Goal: Task Accomplishment & Management: Manage account settings

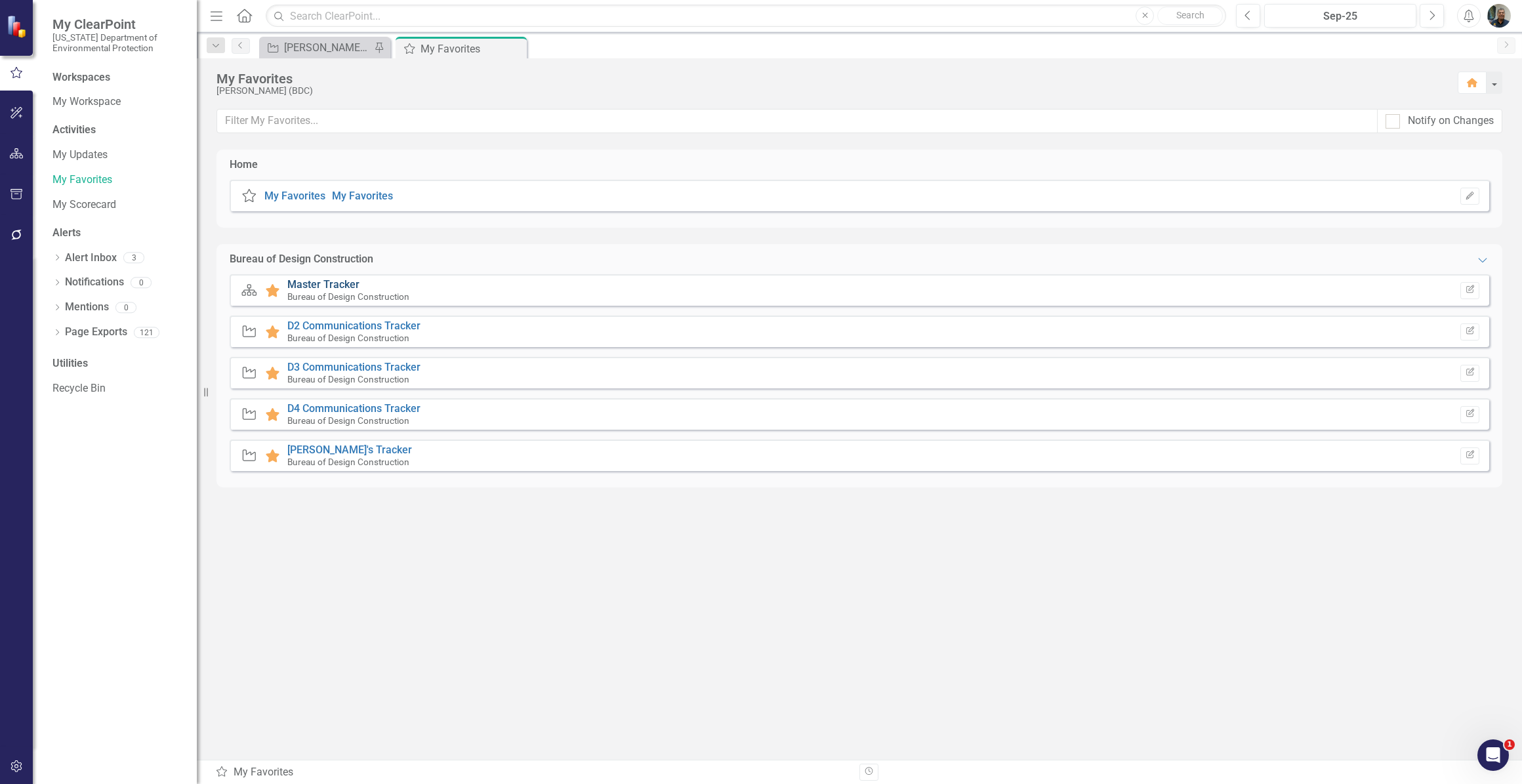
click at [332, 282] on link "Master Tracker" at bounding box center [324, 284] width 72 height 12
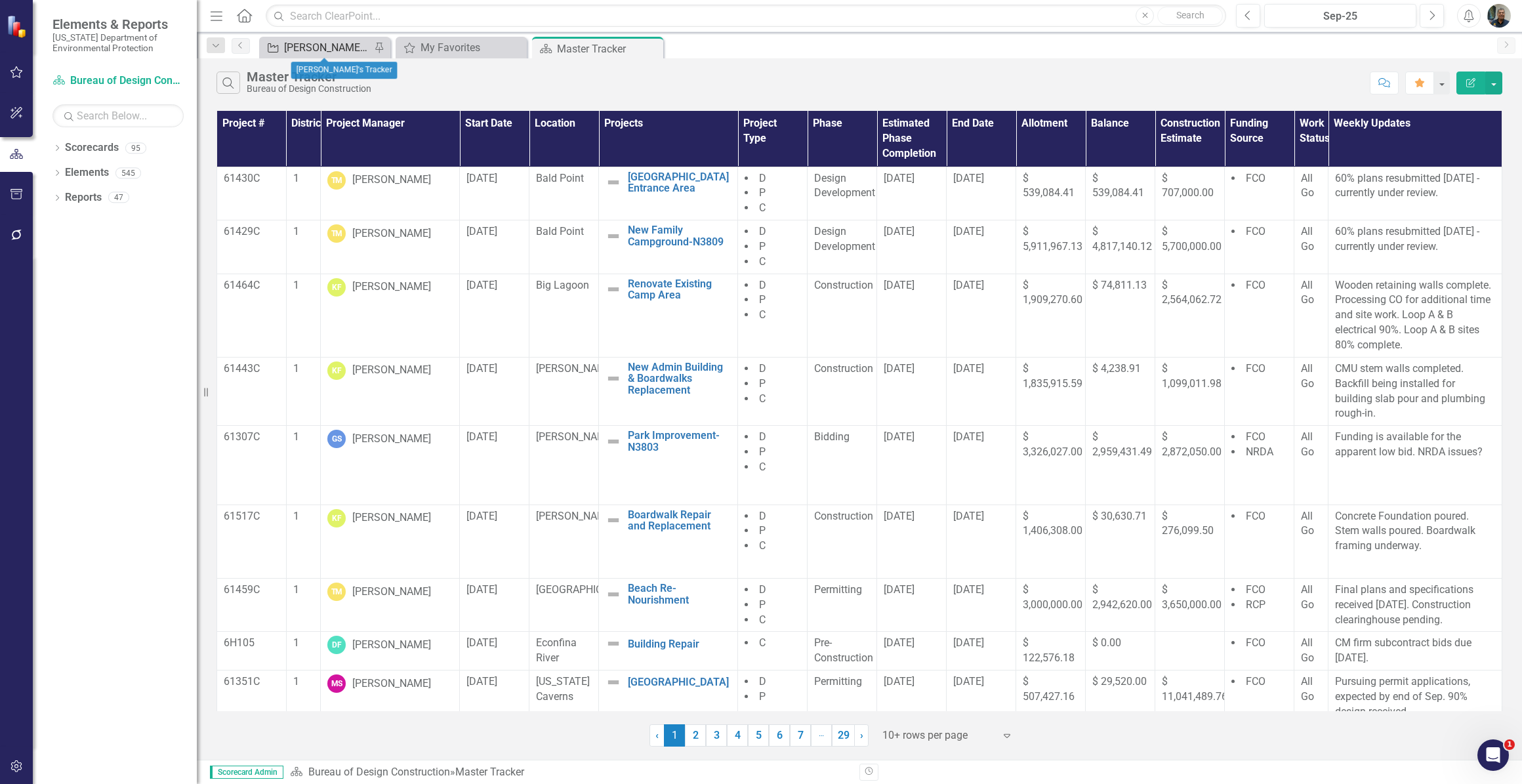
click at [334, 50] on div "[PERSON_NAME]'s Tracker" at bounding box center [327, 48] width 86 height 17
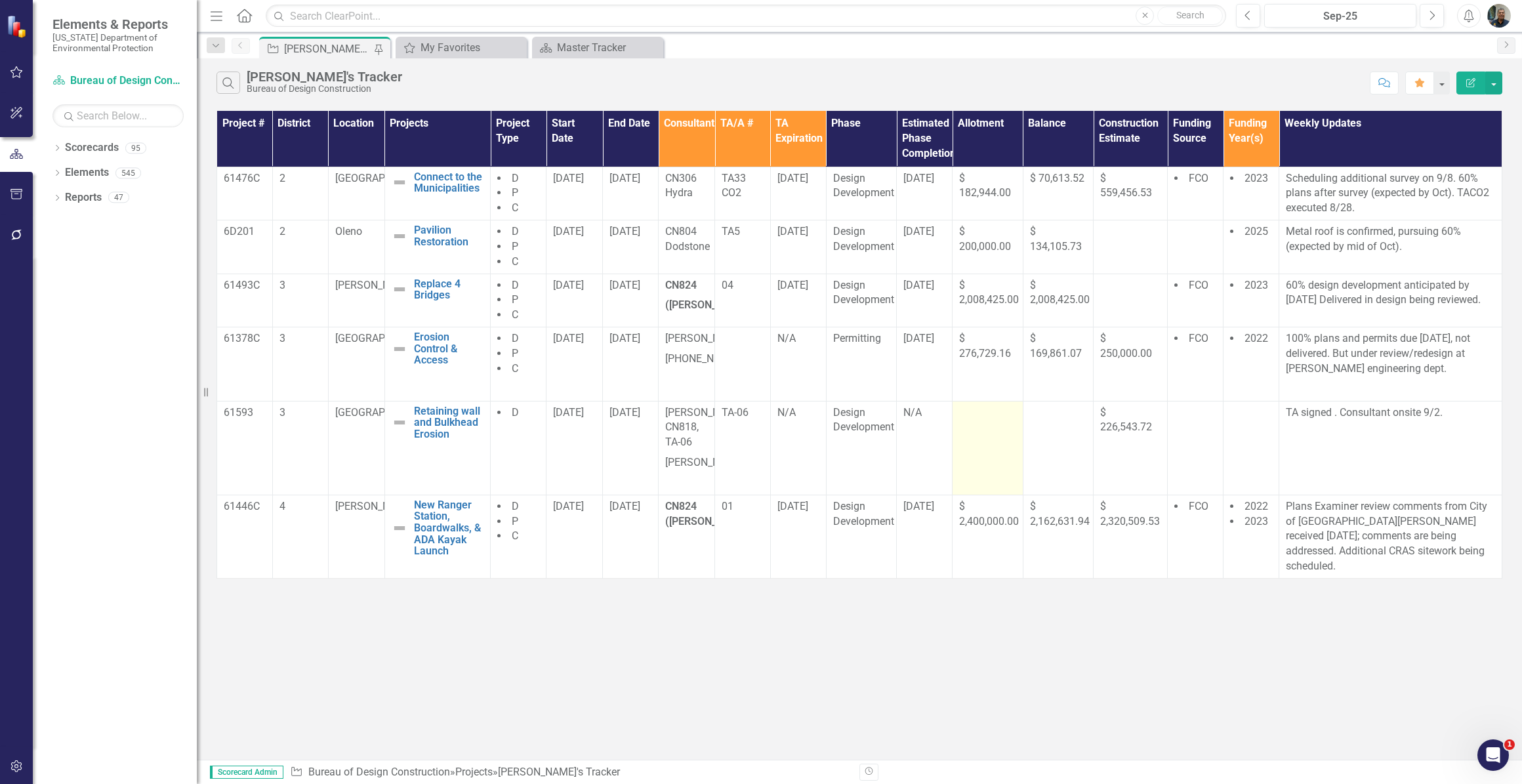
click at [978, 469] on td at bounding box center [988, 447] width 71 height 94
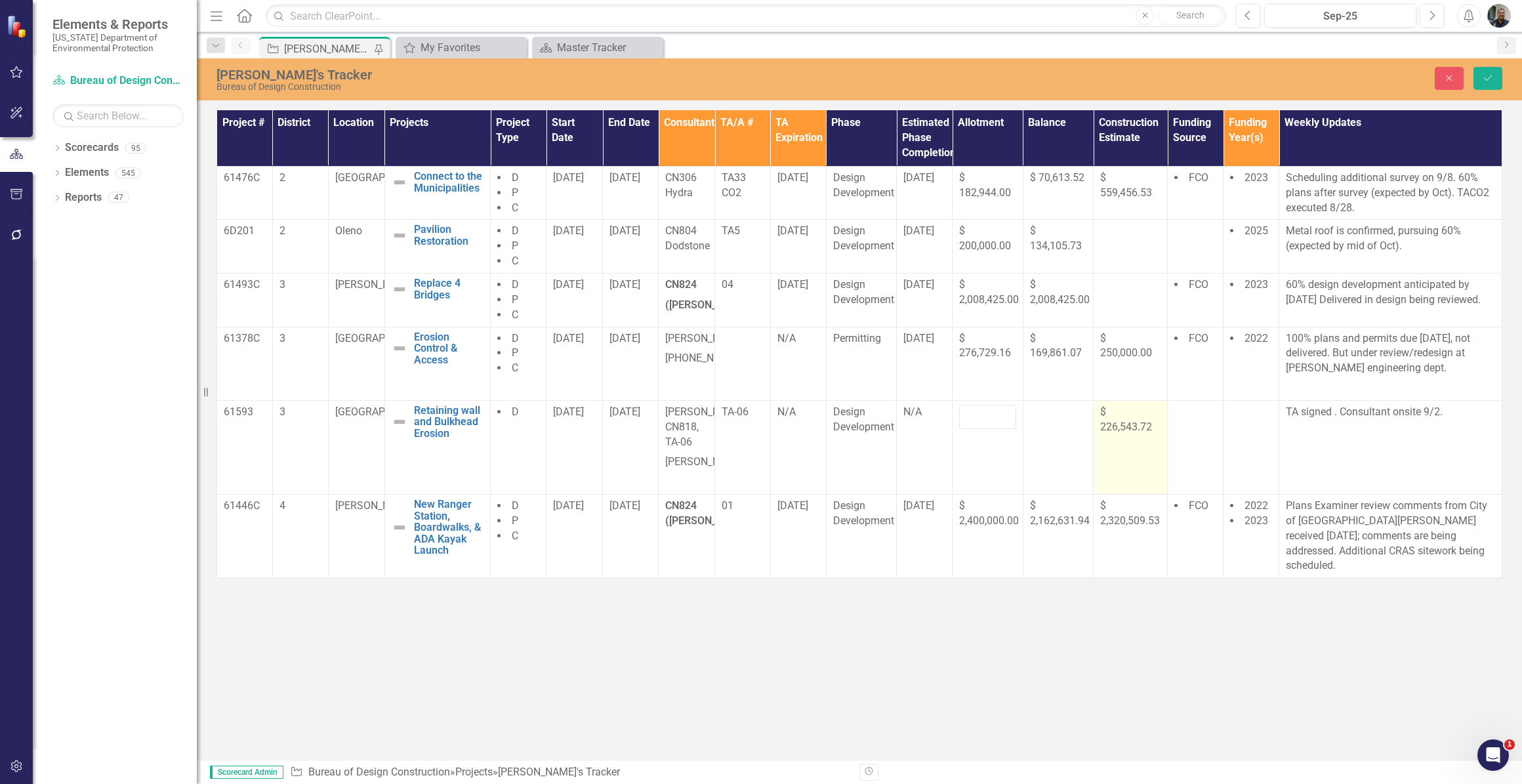
click at [1160, 435] on div "$ 226,543.72" at bounding box center [1131, 420] width 61 height 30
drag, startPoint x: 1152, startPoint y: 432, endPoint x: 1094, endPoint y: 430, distance: 58.0
click at [1094, 430] on td "$ 226,543.72" at bounding box center [1131, 447] width 74 height 94
drag, startPoint x: 1094, startPoint y: 430, endPoint x: 1105, endPoint y: 481, distance: 52.2
click at [1105, 481] on td "$ 226,543.72" at bounding box center [1131, 447] width 74 height 94
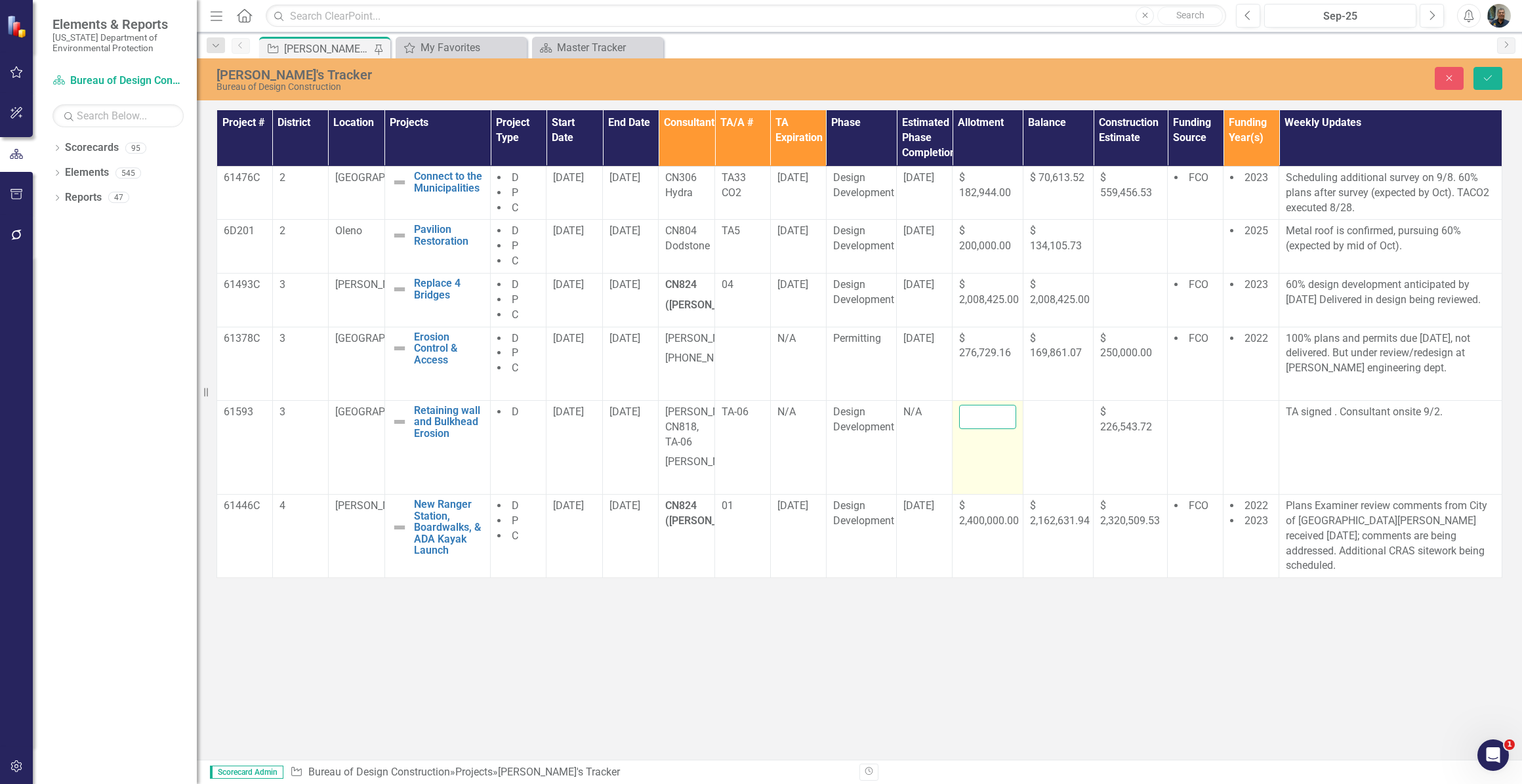
click at [974, 424] on input "number" at bounding box center [987, 417] width 57 height 24
type input "226543.72"
click button "Save" at bounding box center [1488, 79] width 29 height 23
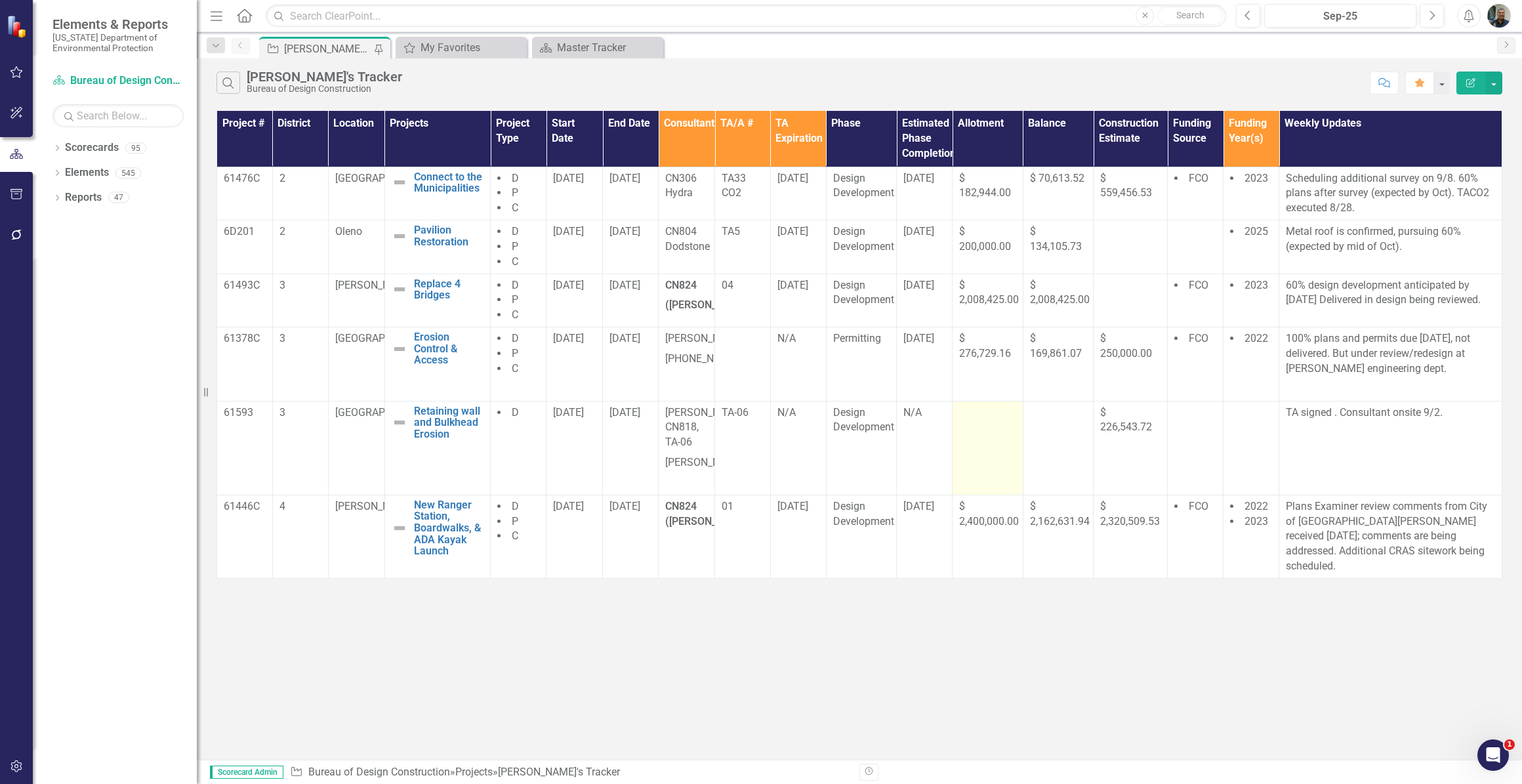
click at [974, 433] on td at bounding box center [988, 447] width 71 height 94
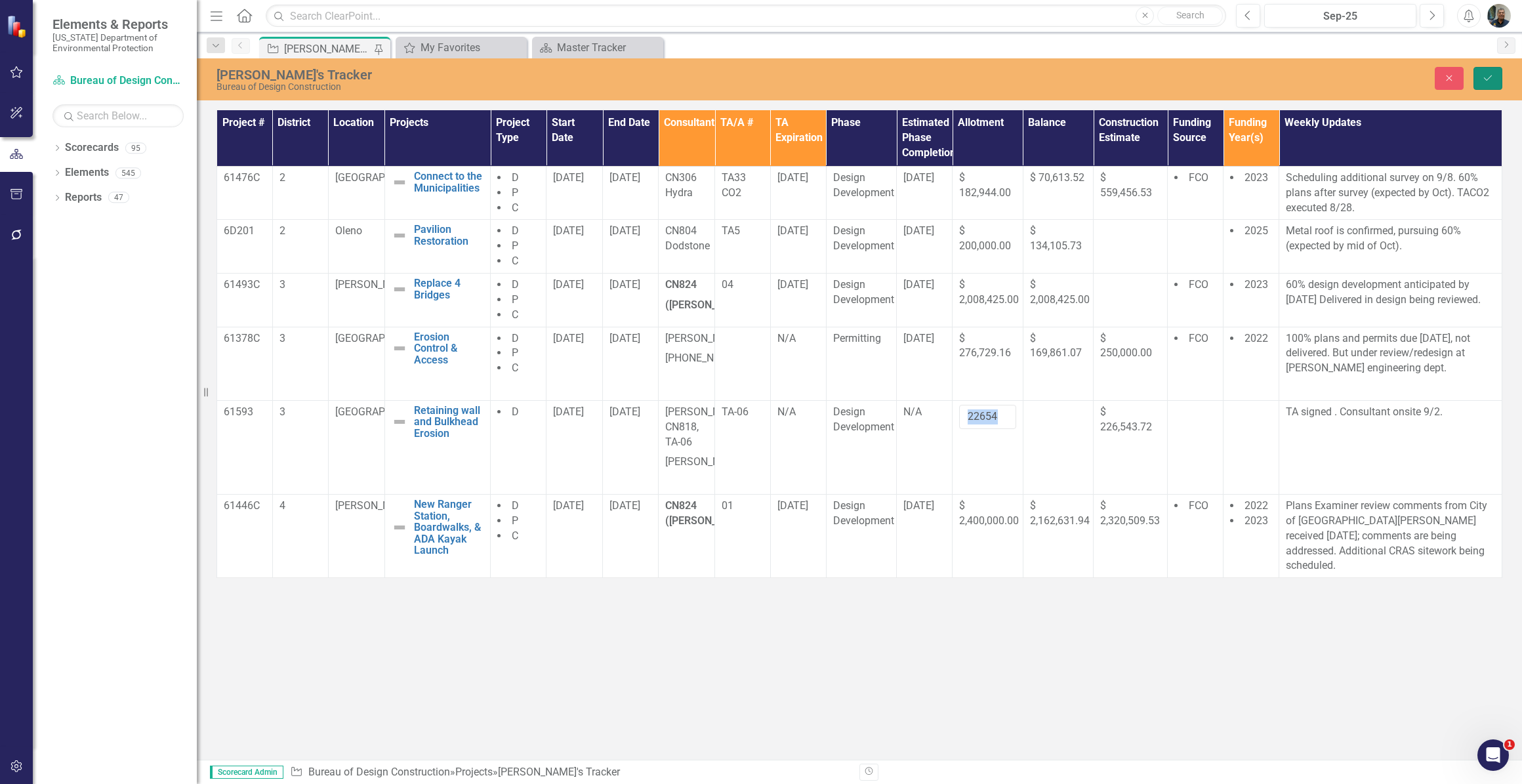
click at [1486, 78] on icon "Save" at bounding box center [1488, 78] width 12 height 9
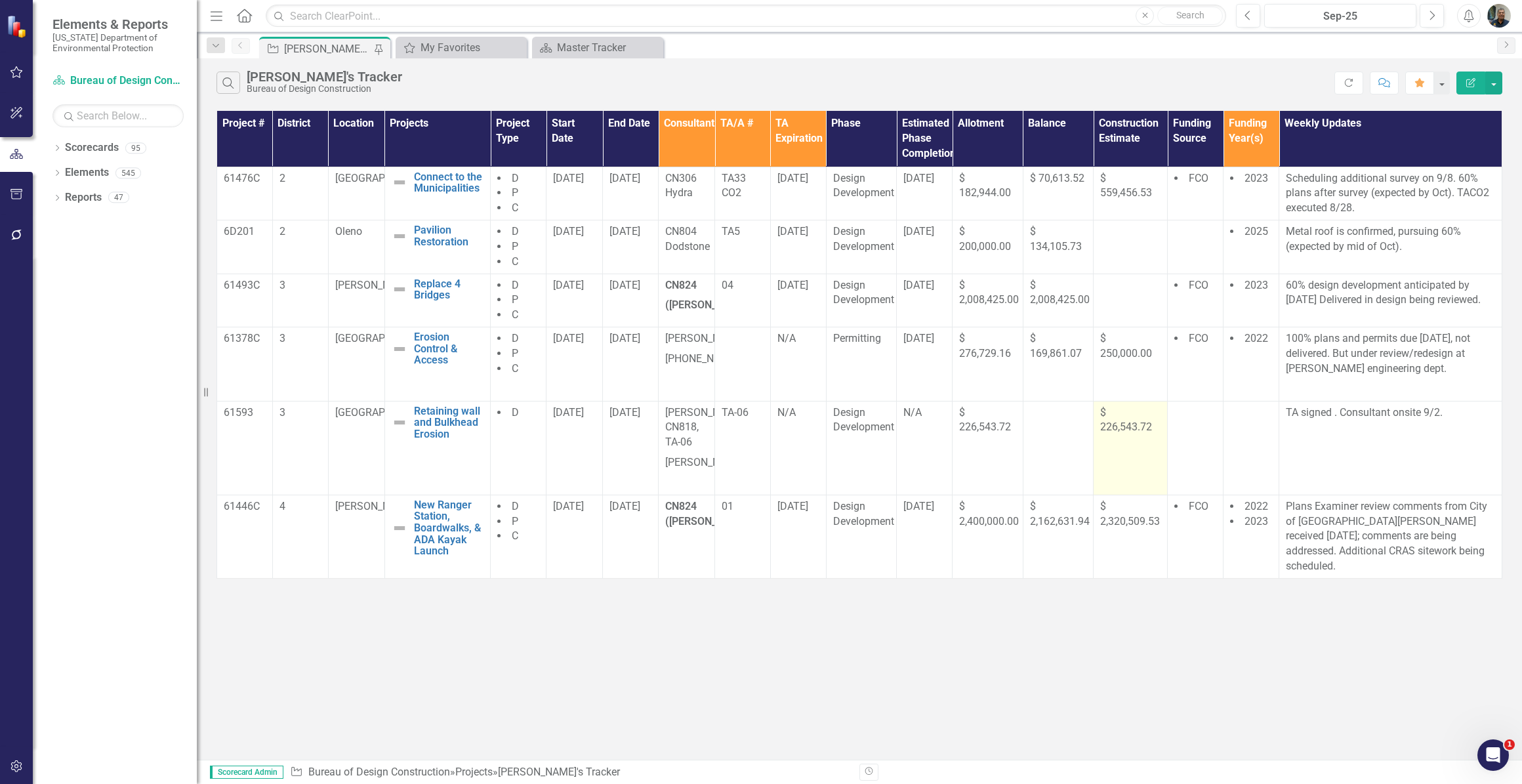
drag, startPoint x: 1133, startPoint y: 446, endPoint x: 1120, endPoint y: 435, distance: 17.0
click at [1120, 434] on span "$ 226,543.72" at bounding box center [1126, 420] width 52 height 27
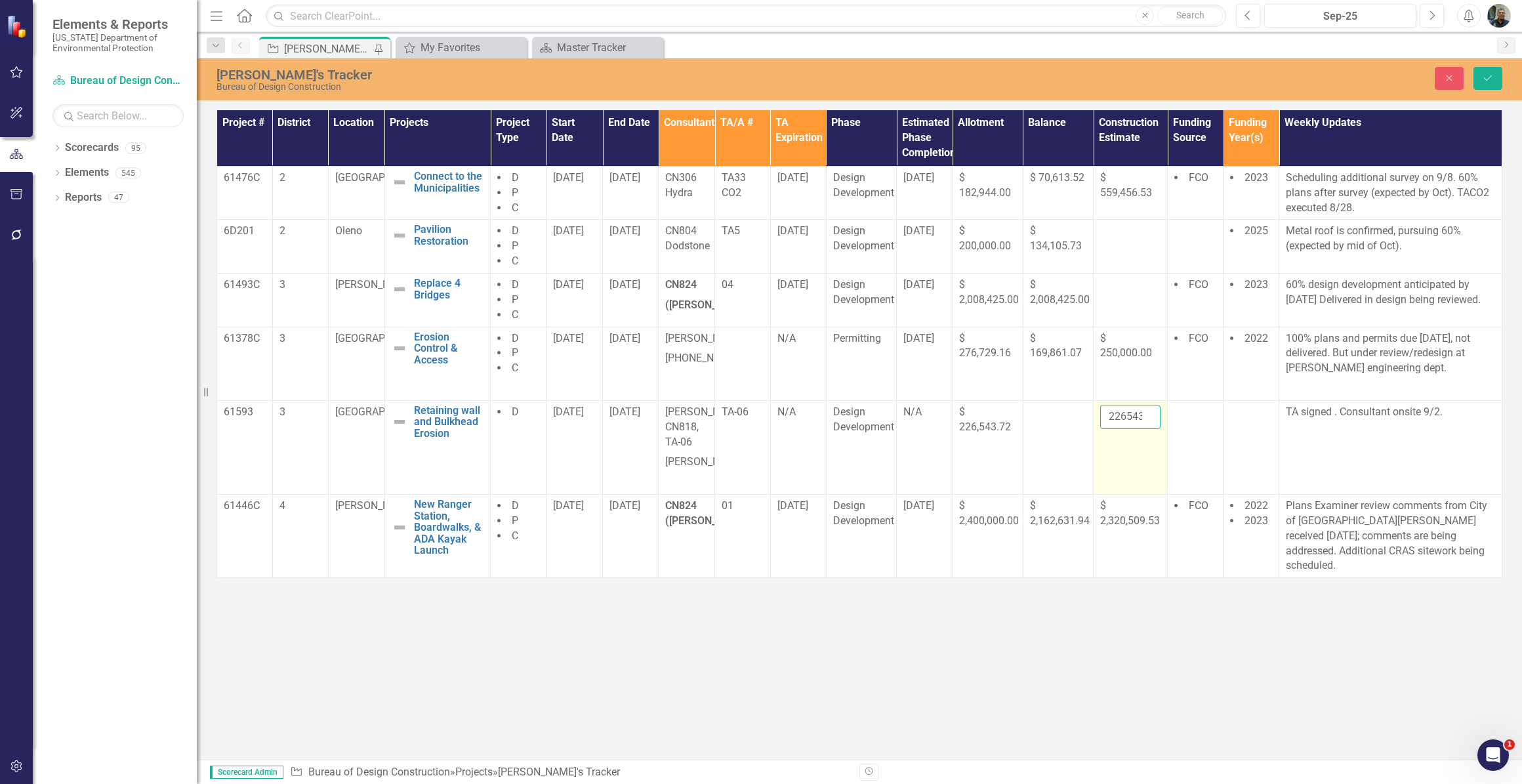
drag, startPoint x: 1120, startPoint y: 435, endPoint x: 1144, endPoint y: 442, distance: 25.0
click at [1144, 442] on td "226543.72" at bounding box center [1131, 447] width 74 height 94
click at [1147, 419] on input "226544.72" at bounding box center [1131, 417] width 61 height 24
click at [1147, 418] on input "226545.72" at bounding box center [1131, 417] width 61 height 24
click at [1148, 416] on input "226620.72" at bounding box center [1131, 417] width 61 height 24
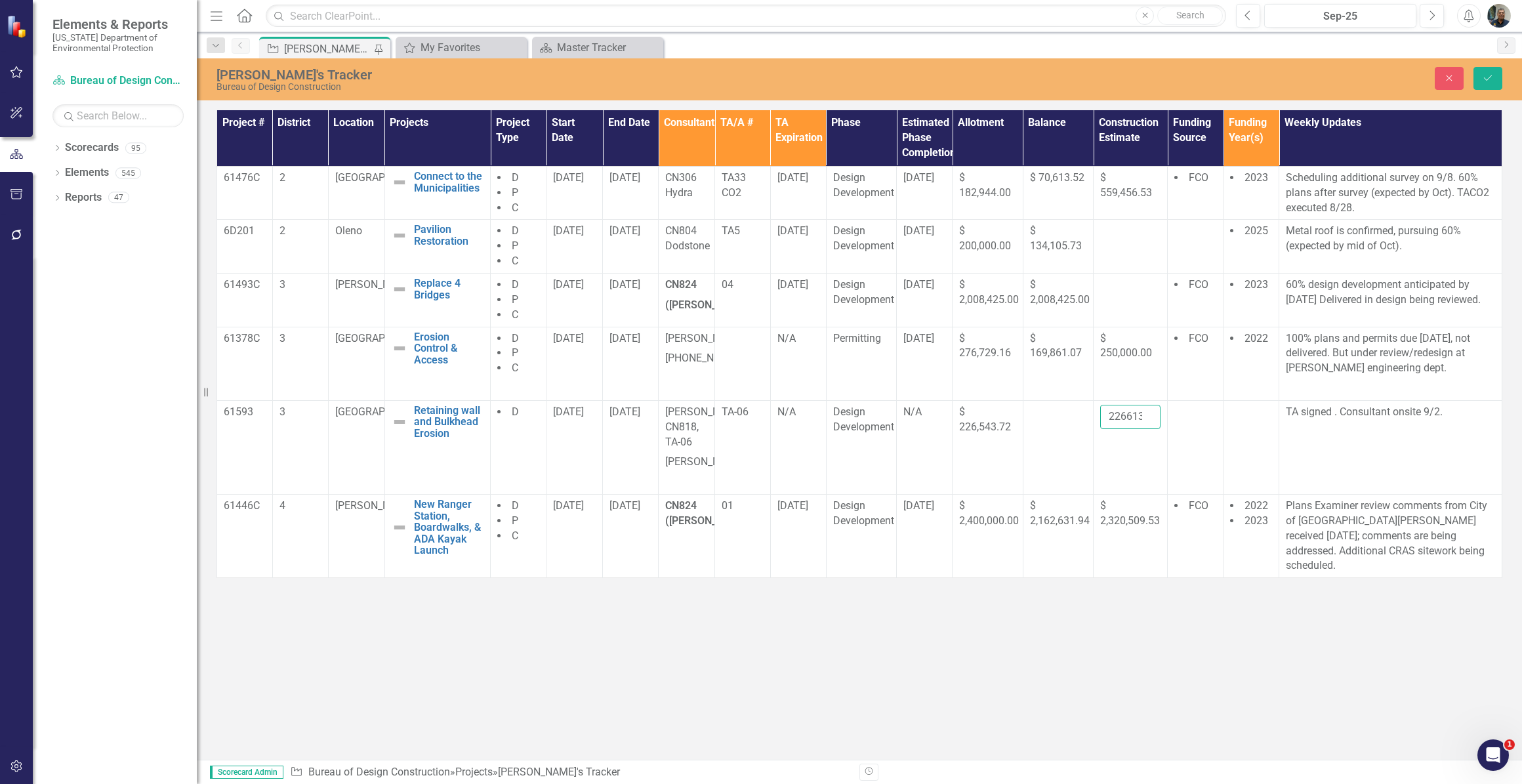
type input "226613.72"
click at [1144, 422] on input "226613.72" at bounding box center [1131, 417] width 61 height 24
drag, startPoint x: 1111, startPoint y: 422, endPoint x: 1150, endPoint y: 428, distance: 39.5
click at [1150, 428] on input "226613.72" at bounding box center [1131, 417] width 61 height 24
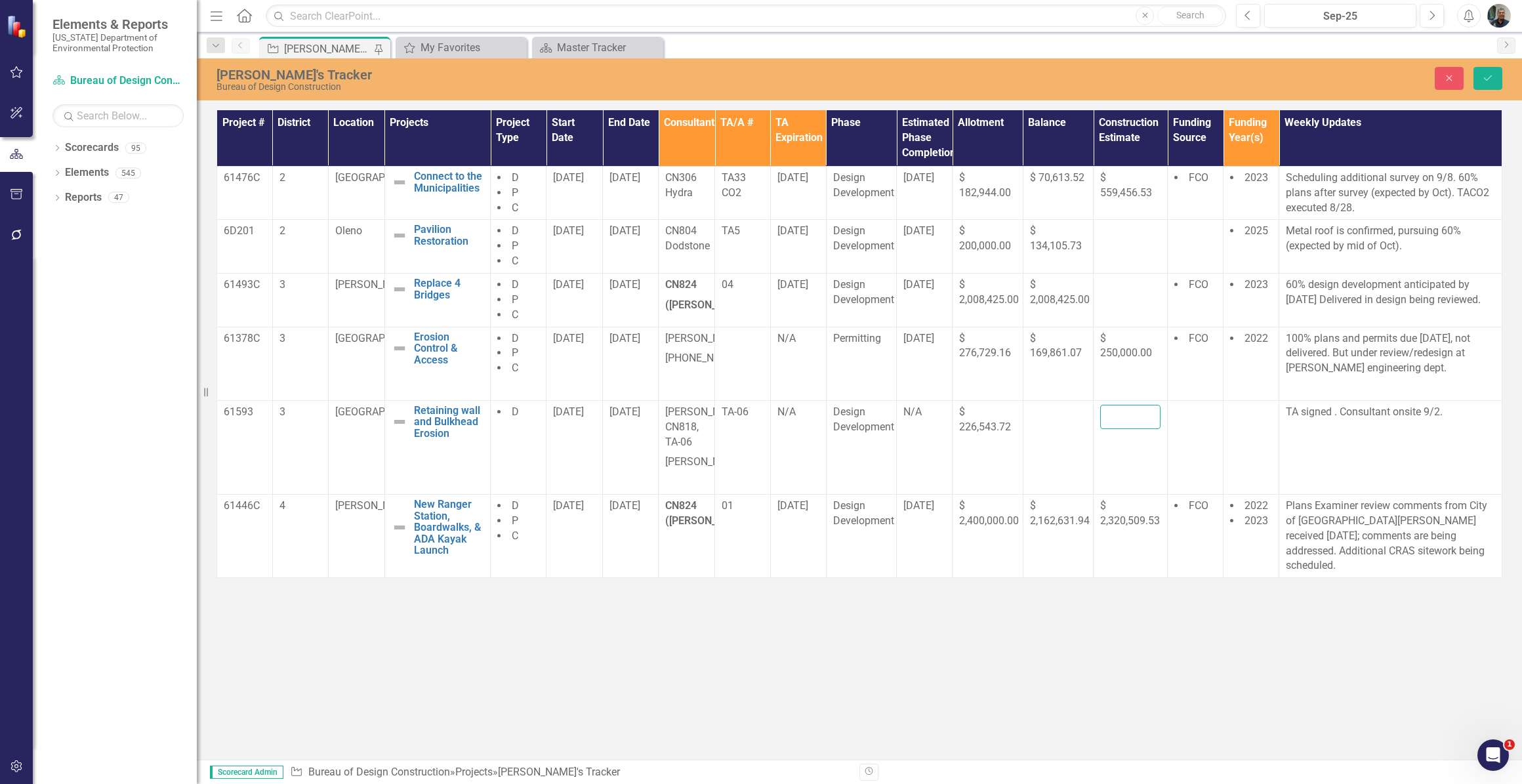
scroll to position [0, 0]
click at [1486, 81] on icon "Save" at bounding box center [1488, 78] width 12 height 9
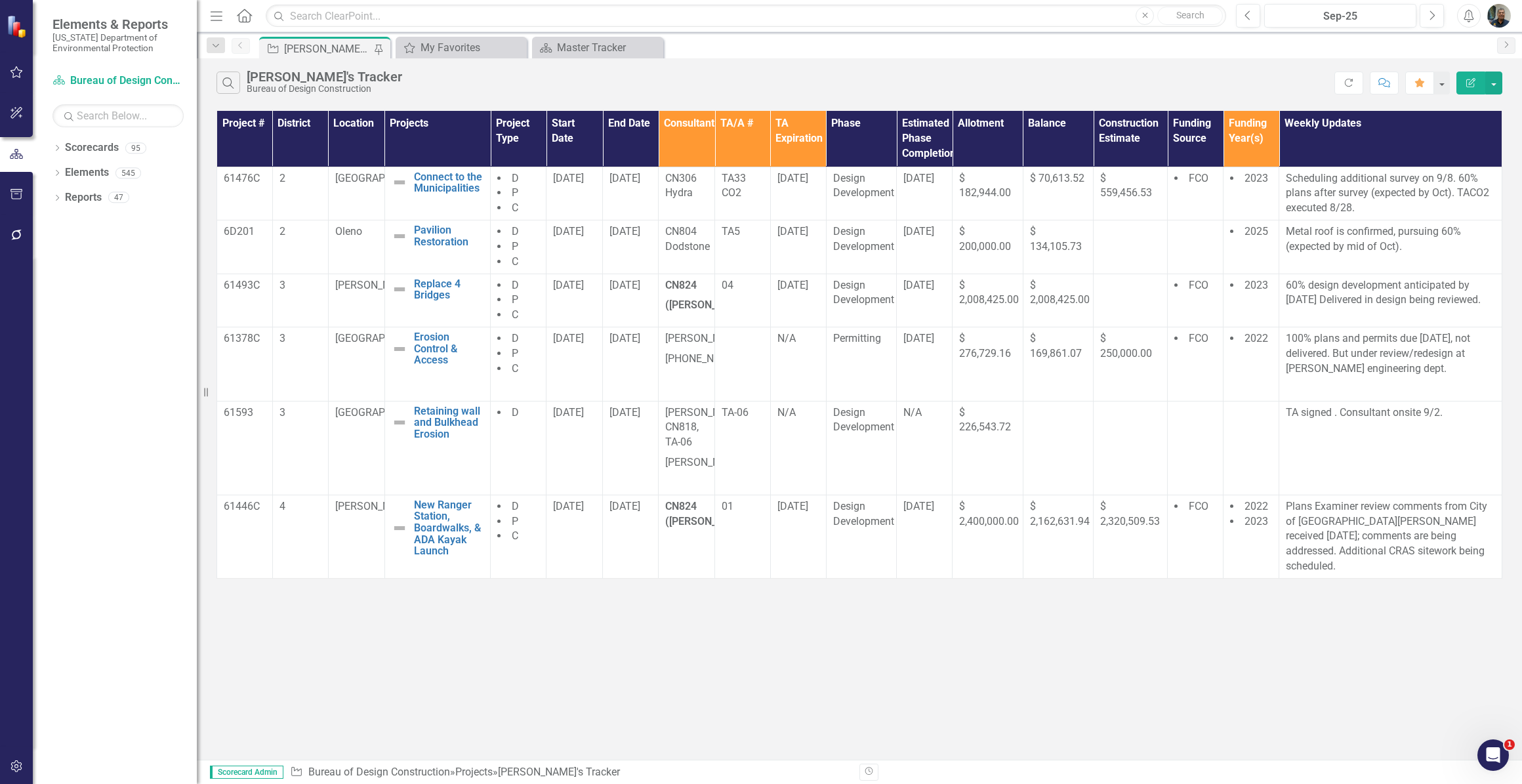
click at [892, 685] on div "Search [PERSON_NAME]'s Tracker Bureau of Design Construction Refresh Comment Fa…" at bounding box center [859, 409] width 1325 height 701
